Goal: Information Seeking & Learning: Learn about a topic

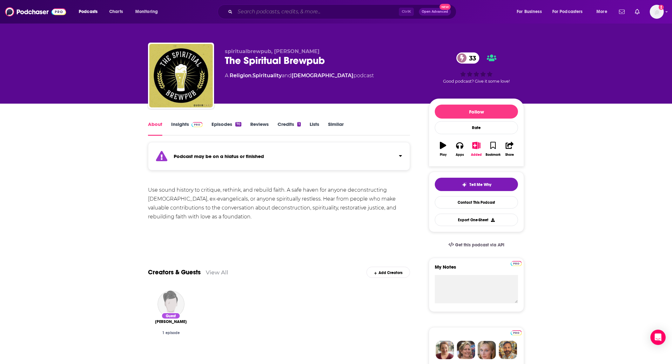
click at [268, 11] on input "Search podcasts, credits, & more..." at bounding box center [317, 12] width 164 height 10
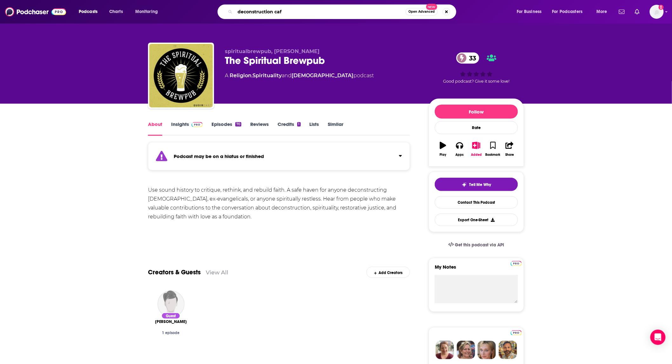
type input "deconstruction cafe"
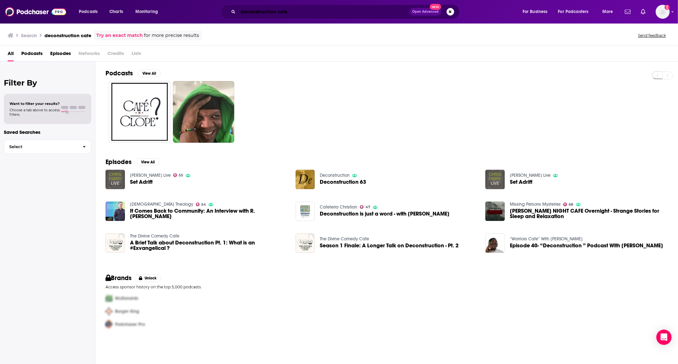
click at [287, 8] on input "deconstruction cafe" at bounding box center [323, 12] width 171 height 10
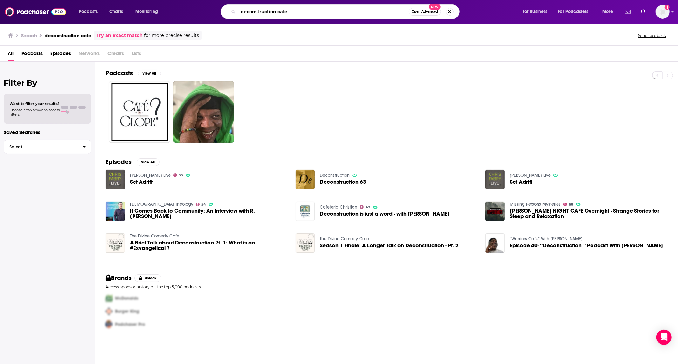
click at [287, 8] on input "deconstruction cafe" at bounding box center [323, 12] width 171 height 10
type input "also your daughters"
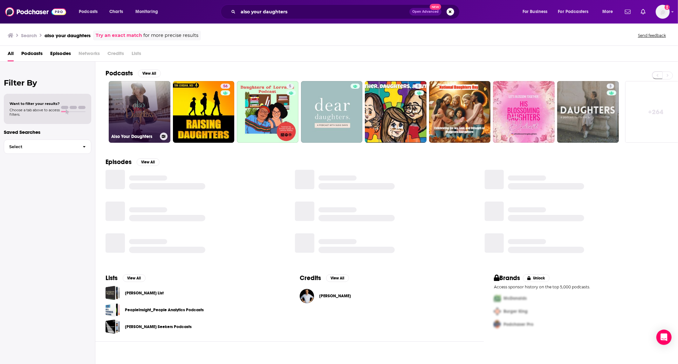
click at [141, 108] on link "Also Your Daughters" at bounding box center [140, 112] width 62 height 62
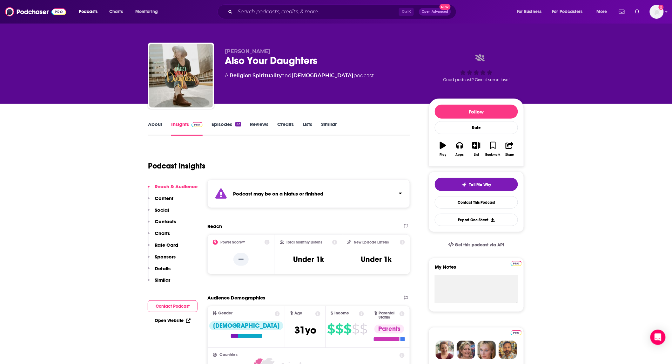
click at [215, 123] on link "Episodes 22" at bounding box center [227, 128] width 30 height 15
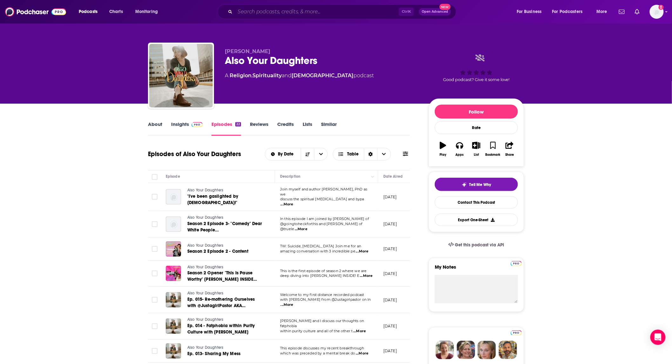
click at [288, 12] on input "Search podcasts, credits, & more..." at bounding box center [317, 12] width 164 height 10
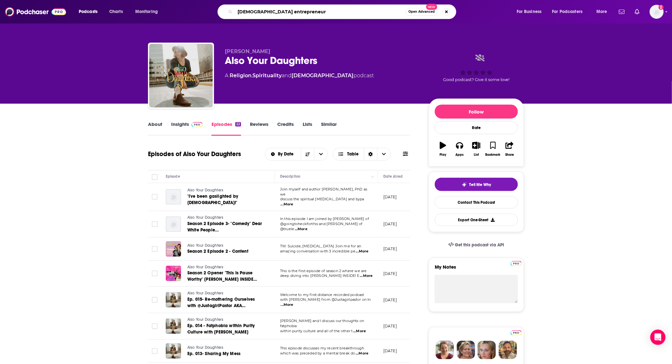
type input "[DEMOGRAPHIC_DATA] entrepreneurs"
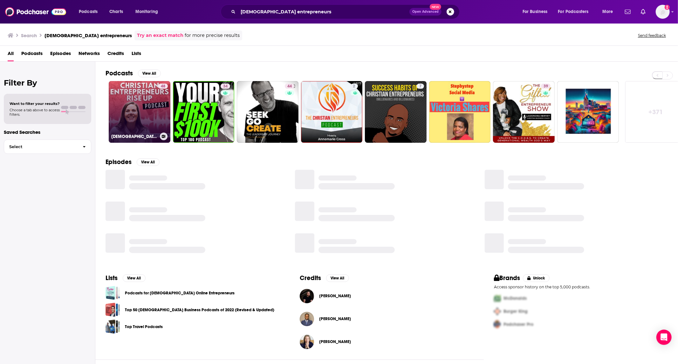
click at [136, 109] on link "48 [DEMOGRAPHIC_DATA] Entrepreneurs Rise Up| Faith in Business | Family First B…" at bounding box center [140, 112] width 62 height 62
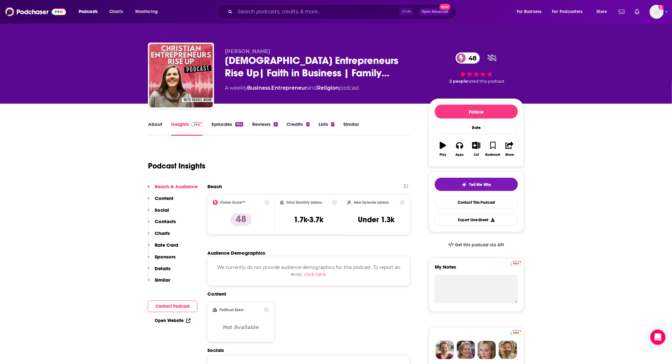
click at [149, 122] on link "About" at bounding box center [155, 128] width 14 height 15
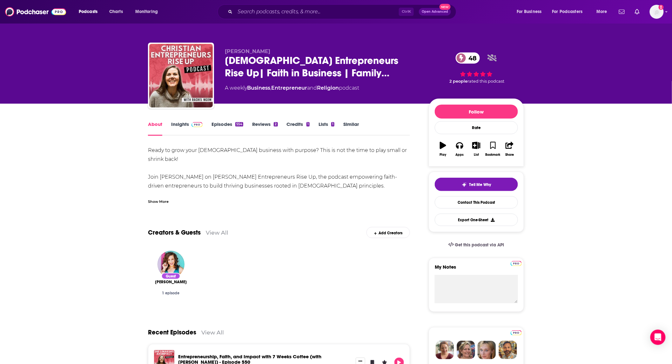
click at [218, 125] on link "Episodes 554" at bounding box center [228, 128] width 32 height 15
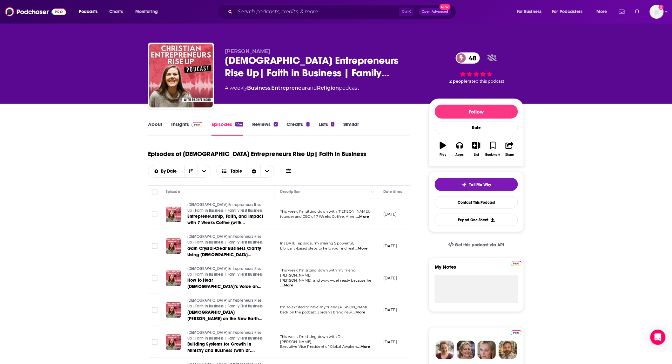
click at [155, 125] on link "About" at bounding box center [155, 128] width 14 height 15
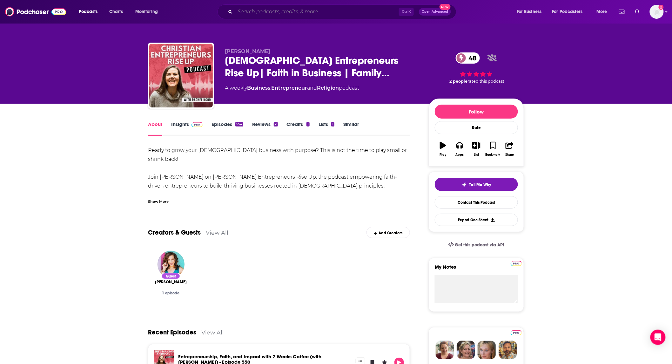
click at [289, 9] on input "Search podcasts, credits, & more..." at bounding box center [317, 12] width 164 height 10
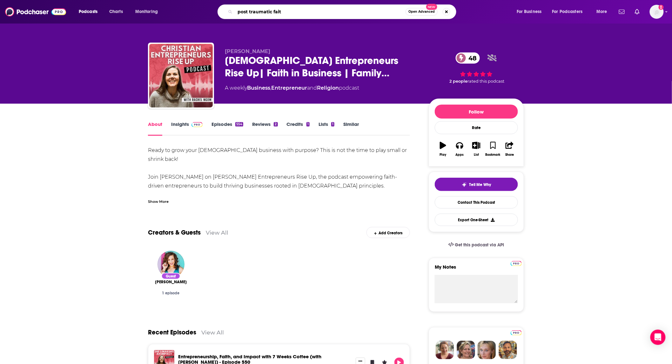
type input "post traumatic faith"
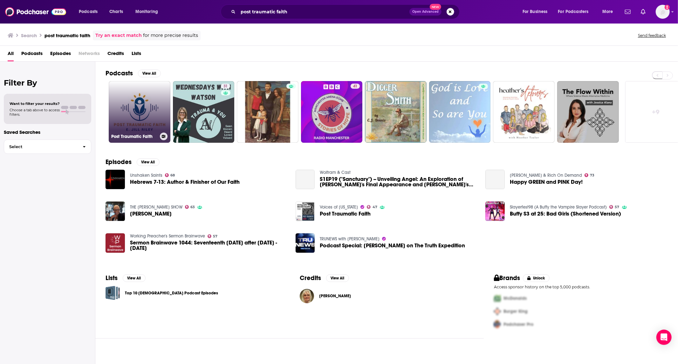
click at [147, 108] on link "Post Traumatic Faith" at bounding box center [140, 112] width 62 height 62
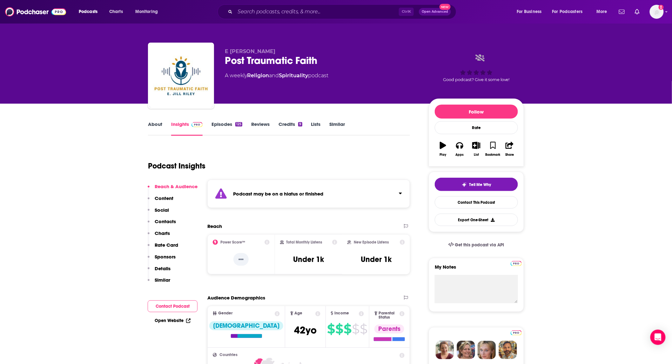
click at [218, 128] on link "Episodes 125" at bounding box center [227, 128] width 31 height 15
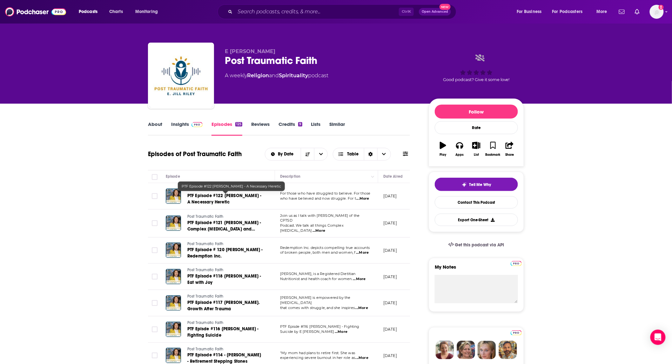
click at [237, 197] on span "PTF Episode #122 [PERSON_NAME] - A Necessary Heretic" at bounding box center [224, 199] width 74 height 12
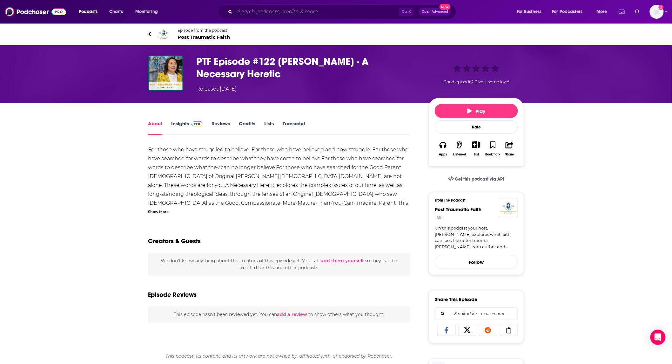
click at [291, 15] on input "Search podcasts, credits, & more..." at bounding box center [317, 12] width 164 height 10
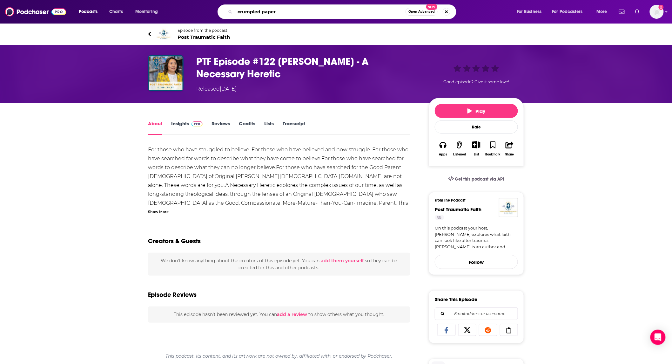
type input "crumpled papers"
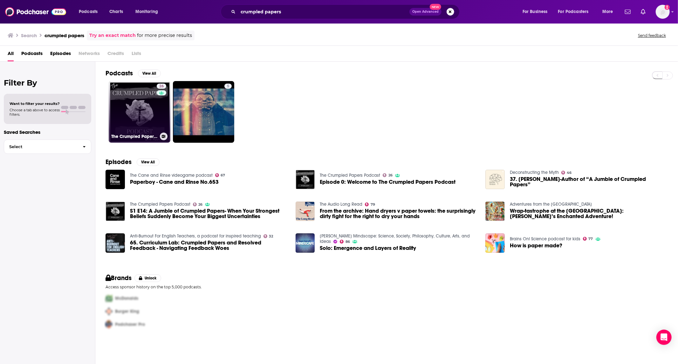
click at [157, 102] on div "26" at bounding box center [162, 108] width 11 height 49
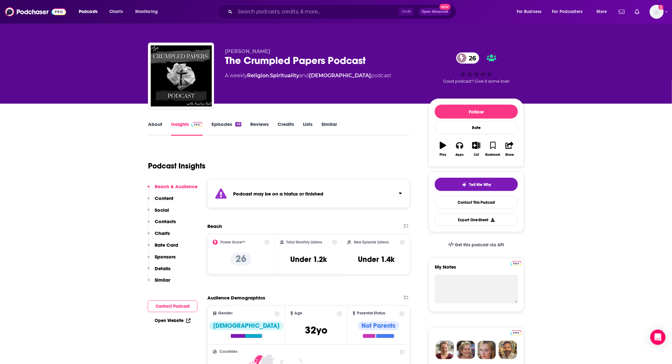
click at [212, 125] on link "Episodes 49" at bounding box center [227, 128] width 30 height 15
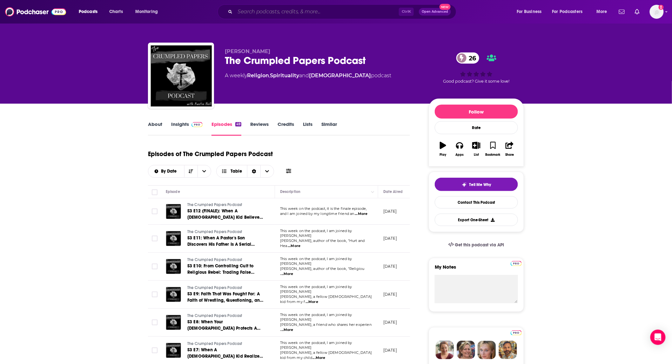
click at [297, 10] on input "Search podcasts, credits, & more..." at bounding box center [317, 12] width 164 height 10
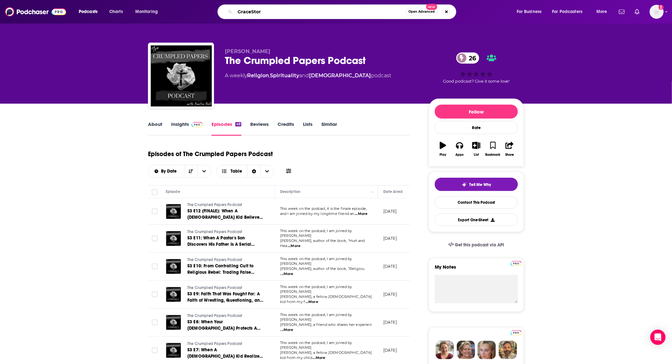
type input "GraceStory"
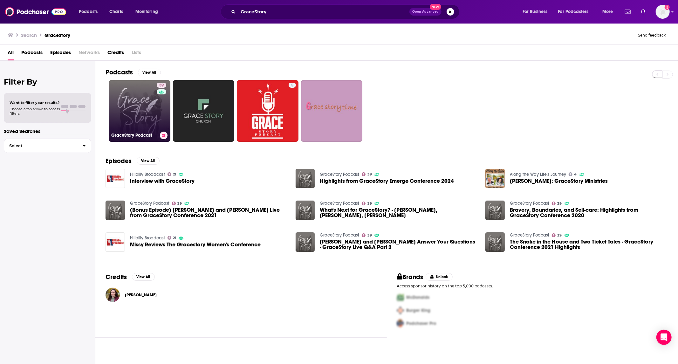
click at [138, 116] on link "39 GraceStory Podcast" at bounding box center [140, 111] width 62 height 62
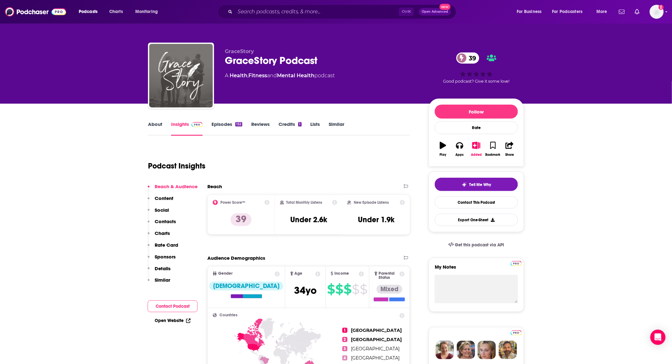
click at [160, 125] on link "About" at bounding box center [155, 128] width 14 height 15
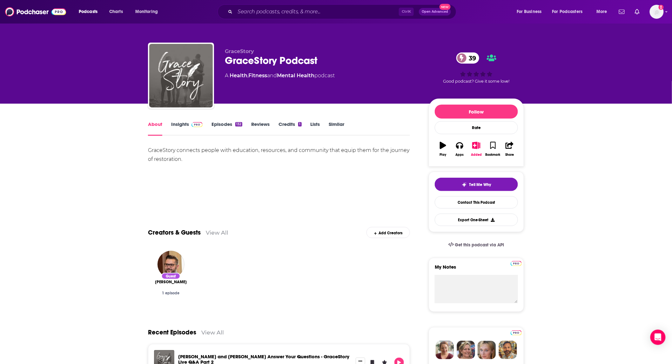
click at [183, 124] on link "Insights" at bounding box center [186, 128] width 31 height 15
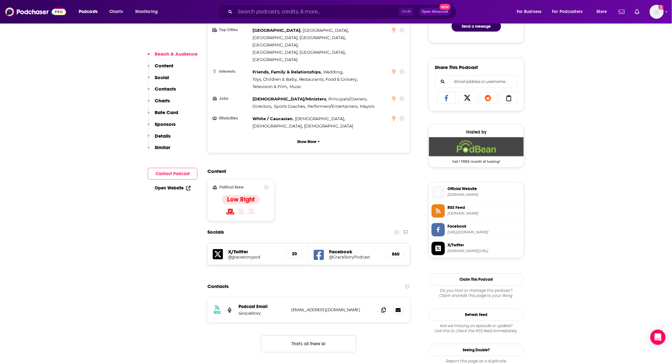
scroll to position [376, 0]
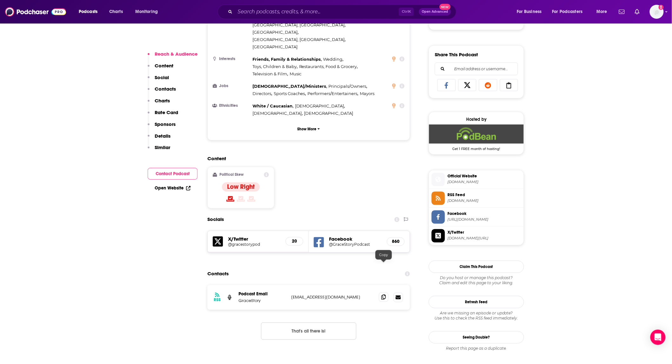
click at [382, 295] on icon at bounding box center [384, 297] width 4 height 5
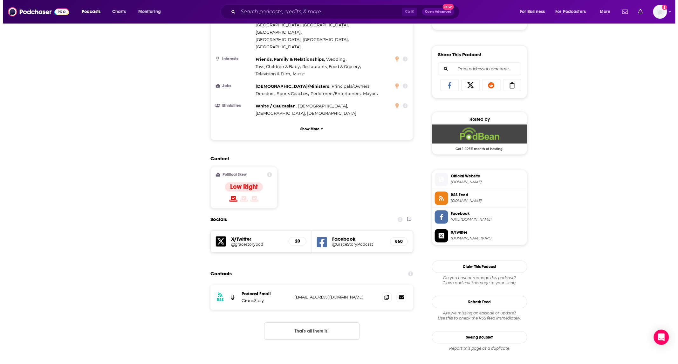
scroll to position [0, 0]
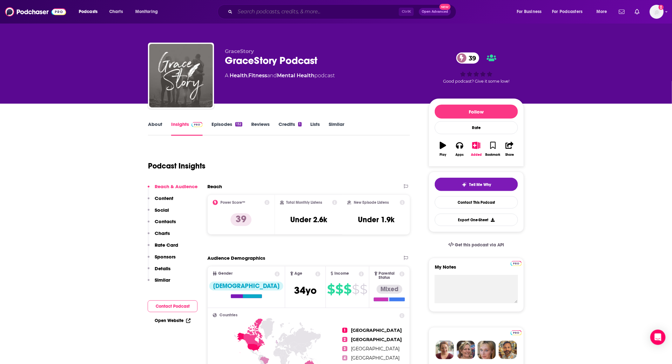
click at [281, 11] on input "Search podcasts, credits, & more..." at bounding box center [317, 12] width 164 height 10
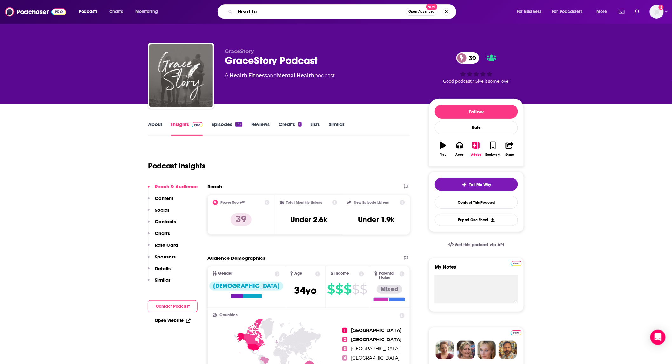
type input "Heart tug"
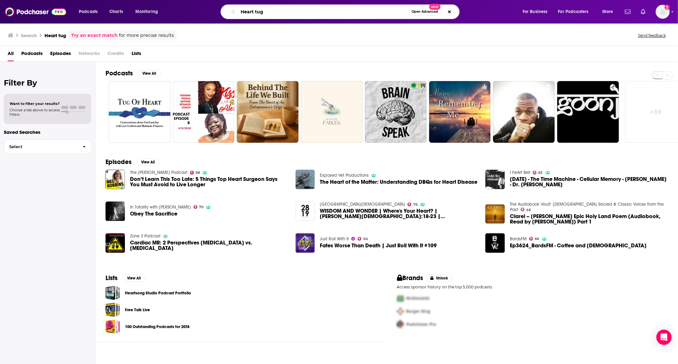
click at [281, 11] on input "Heart tug" at bounding box center [323, 12] width 171 height 10
type input "H"
type input "soul + practice"
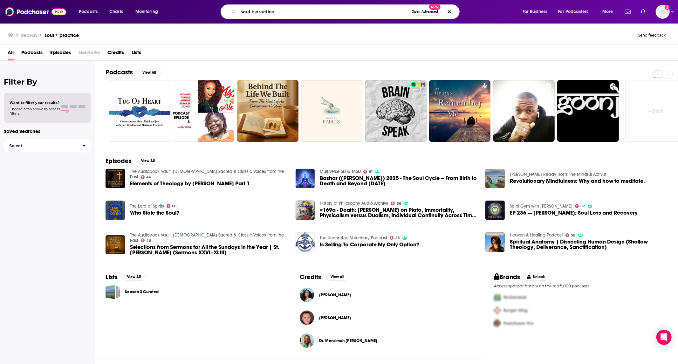
click at [166, 45] on div "All Podcasts Episodes Networks Credits Lists" at bounding box center [339, 53] width 678 height 16
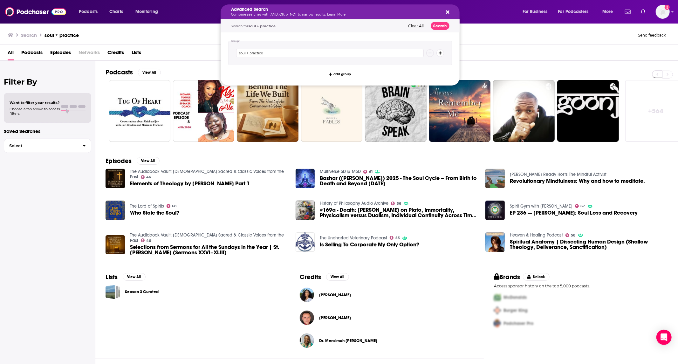
click at [446, 12] on icon "Search podcasts, credits, & more..." at bounding box center [447, 12] width 3 height 5
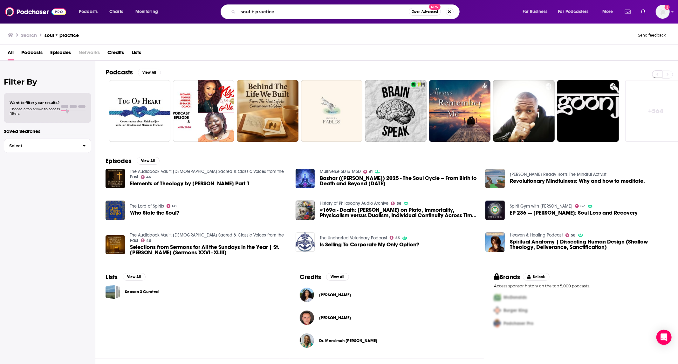
click at [520, 36] on div "Search soul + practice Send feedback" at bounding box center [338, 34] width 660 height 9
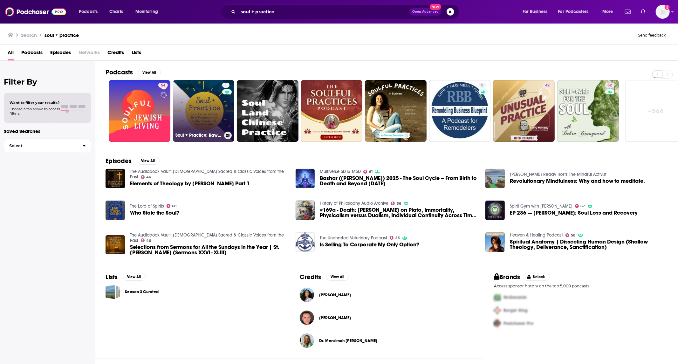
click at [196, 115] on link "1 Soul + Practice: Raw Conversations & Real Practices with [PERSON_NAME] & [PER…" at bounding box center [204, 111] width 62 height 62
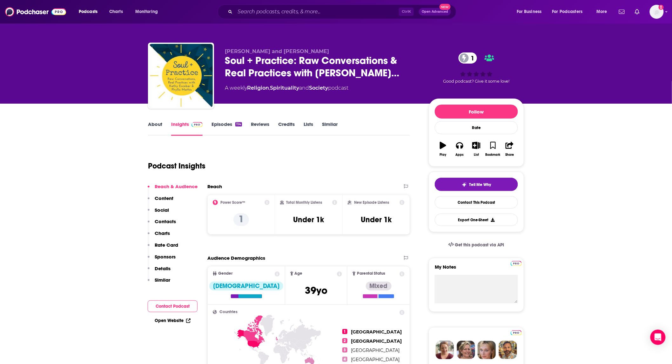
click at [218, 124] on link "Episodes 114" at bounding box center [227, 128] width 30 height 15
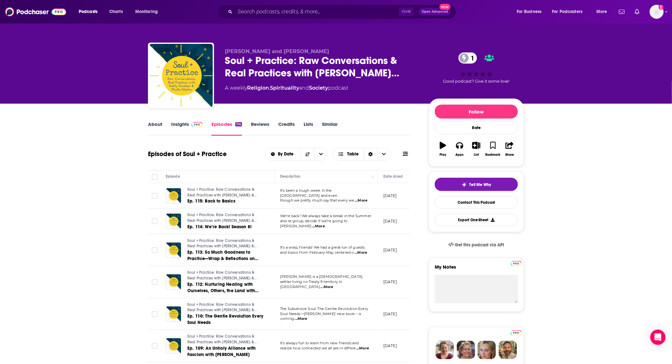
click at [181, 124] on link "Insights" at bounding box center [186, 128] width 31 height 15
